Goal: Task Accomplishment & Management: Use online tool/utility

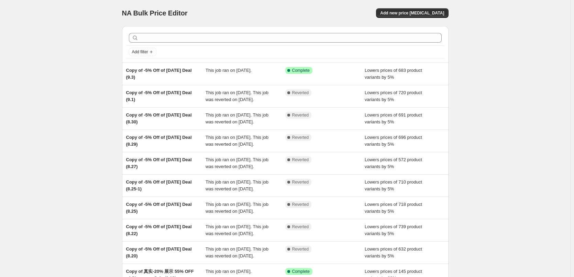
drag, startPoint x: 79, startPoint y: 109, endPoint x: 63, endPoint y: 124, distance: 22.4
click at [79, 109] on div "NA Bulk Price Editor. This page is ready NA Bulk Price Editor Add new price [ME…" at bounding box center [285, 177] width 570 height 354
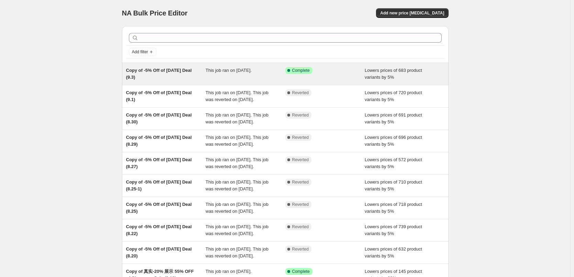
click at [249, 73] on span "This job ran on [DATE]." at bounding box center [229, 70] width 46 height 5
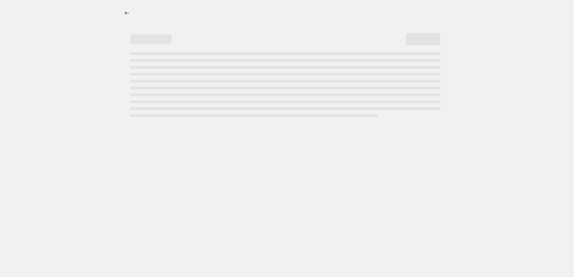
select select "percentage"
select select "pp"
select select "collection"
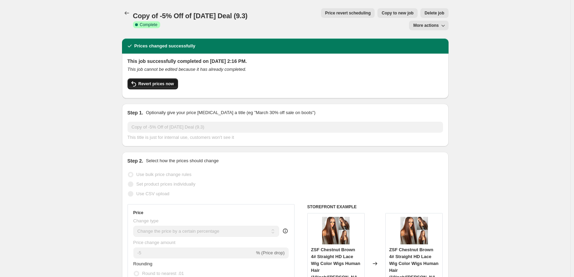
click at [160, 78] on button "Revert prices now" at bounding box center [153, 83] width 51 height 11
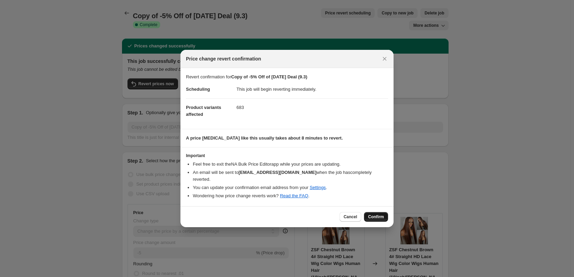
click at [376, 212] on button "Confirm" at bounding box center [376, 217] width 24 height 10
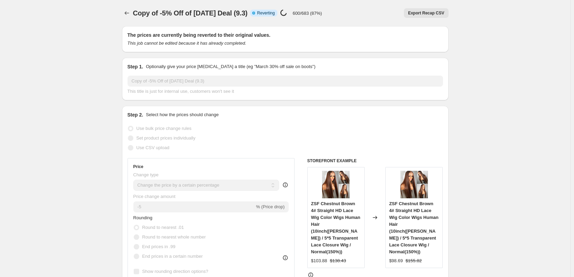
select select "percentage"
select select "pp"
select select "collection"
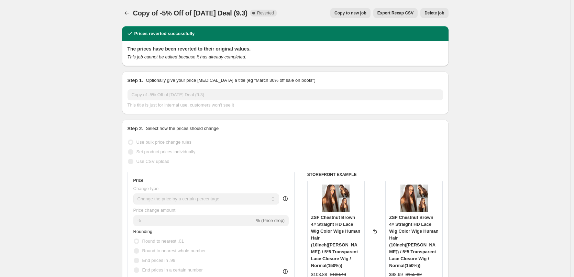
click at [358, 9] on button "Copy to new job" at bounding box center [350, 13] width 40 height 10
select select "percentage"
select select "pp"
select select "collection"
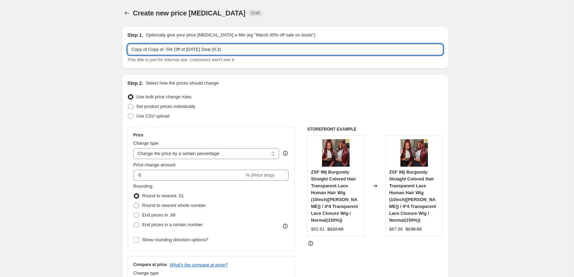
drag, startPoint x: 149, startPoint y: 51, endPoint x: 130, endPoint y: 50, distance: 18.9
click at [130, 50] on input "Copy of Copy of -5% Off of [DATE] Deal (9.3)" at bounding box center [286, 49] width 316 height 11
click at [135, 50] on input "Copy of -5% Off of [DATE] Deal (9.3)" at bounding box center [286, 49] width 316 height 11
click at [201, 50] on input "Copy of -5% Off of [DATE] Deal (9.3)" at bounding box center [286, 49] width 316 height 11
type input "Copy of -5% Off of [DATE] Deal (9.4)"
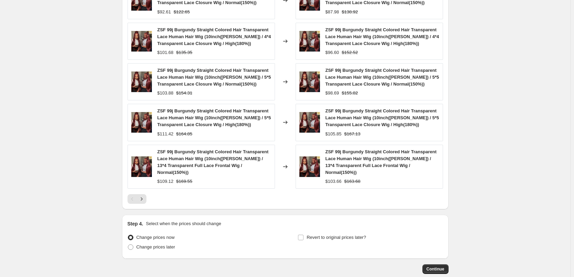
scroll to position [628, 0]
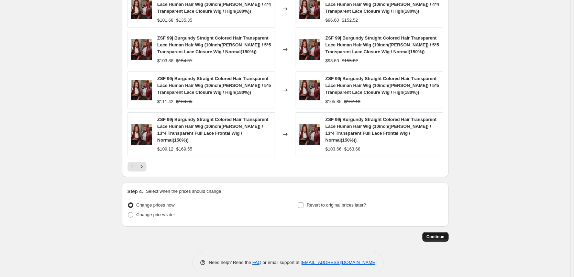
click at [435, 234] on span "Continue" at bounding box center [436, 237] width 18 height 6
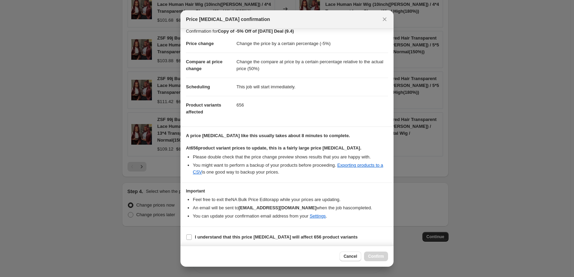
scroll to position [8, 0]
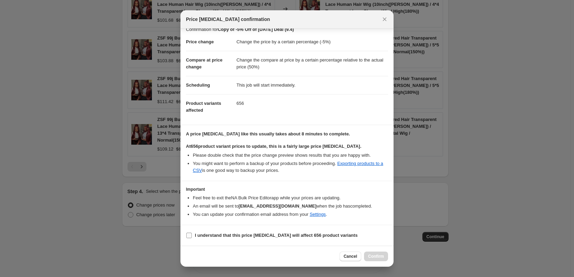
click at [189, 234] on input "I understand that this price [MEDICAL_DATA] will affect 656 product variants" at bounding box center [189, 236] width 6 height 6
checkbox input "true"
click at [370, 254] on span "Confirm" at bounding box center [376, 257] width 16 height 6
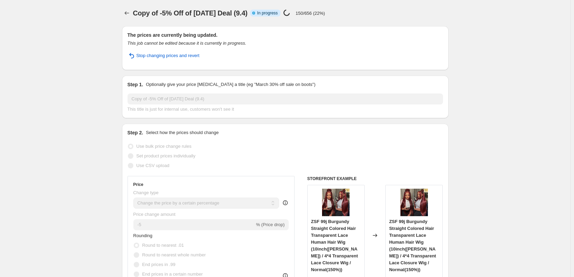
select select "percentage"
select select "pp"
select select "collection"
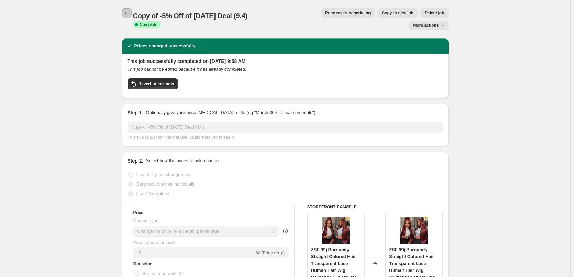
click at [129, 12] on icon "Price change jobs" at bounding box center [126, 13] width 7 height 7
